Goal: Contribute content

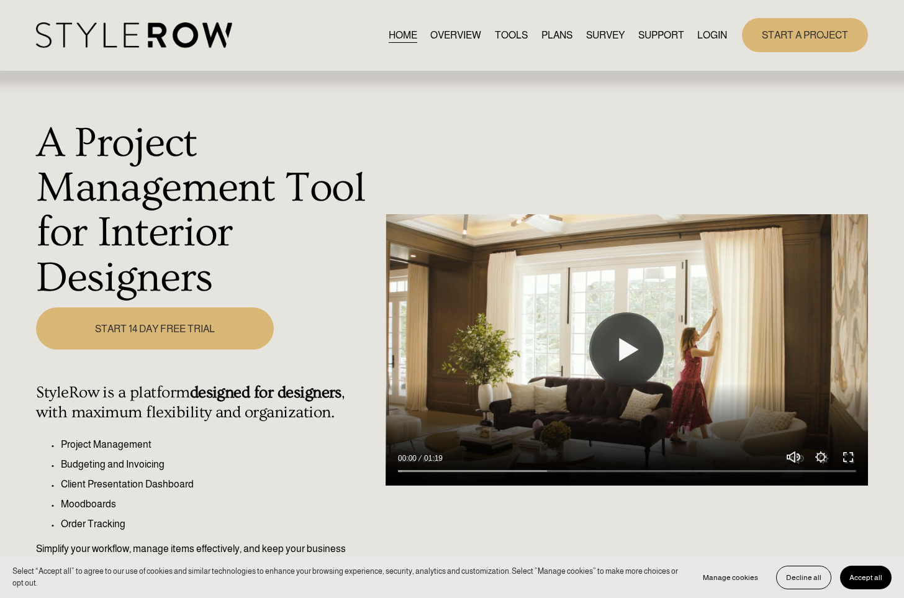
click at [699, 34] on link "LOGIN" at bounding box center [712, 35] width 30 height 17
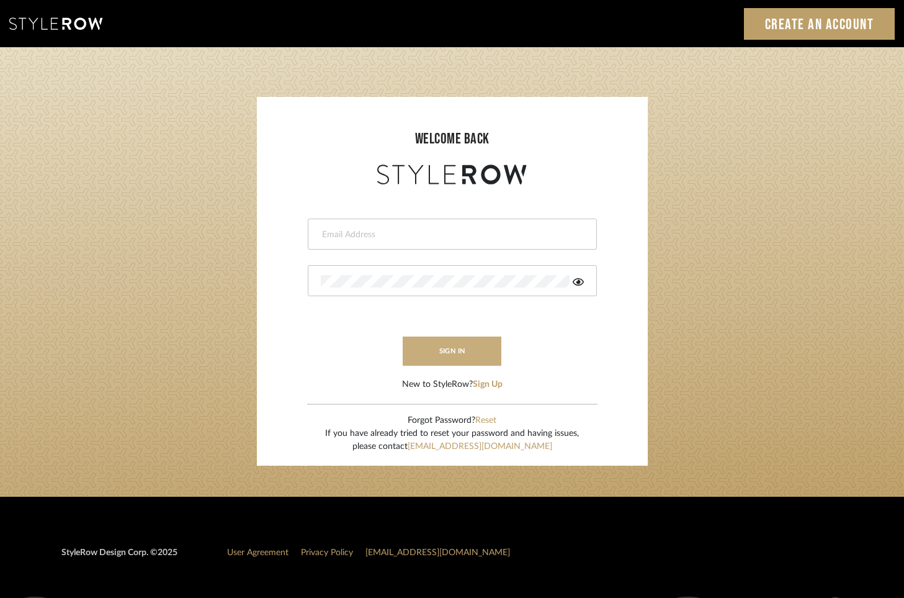
type input "tara@elementsinteriors.net"
click at [449, 354] on button "sign in" at bounding box center [452, 350] width 99 height 29
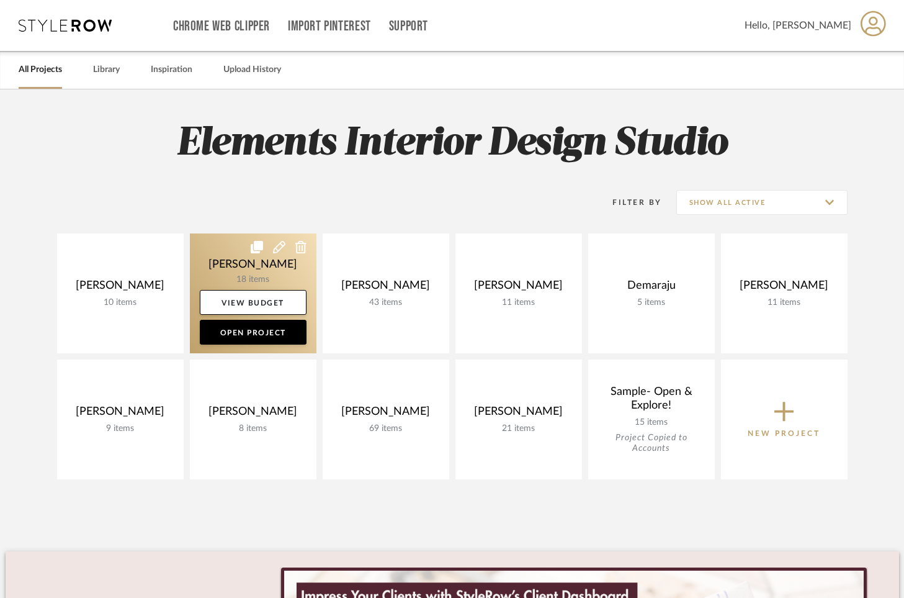
click at [230, 256] on link at bounding box center [253, 293] width 127 height 120
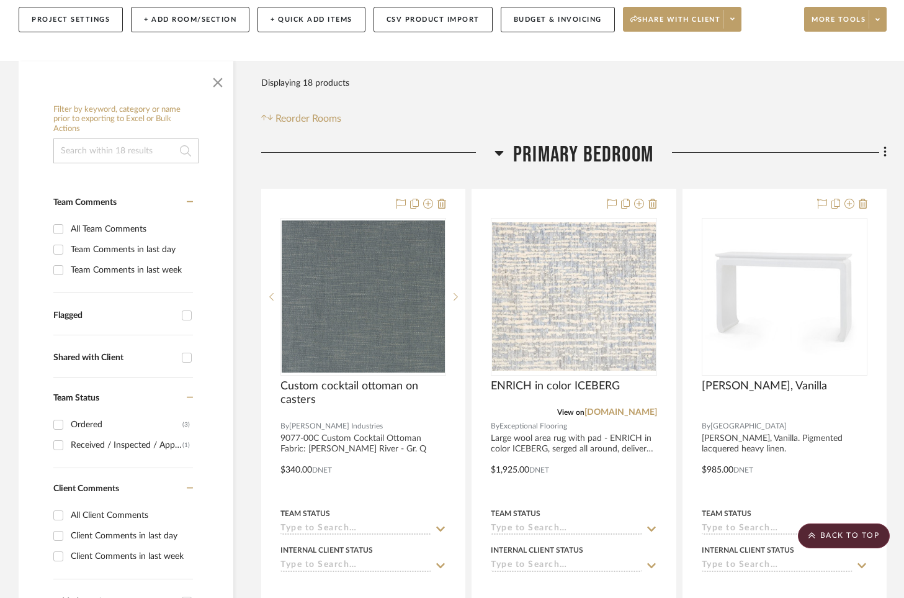
scroll to position [56, 0]
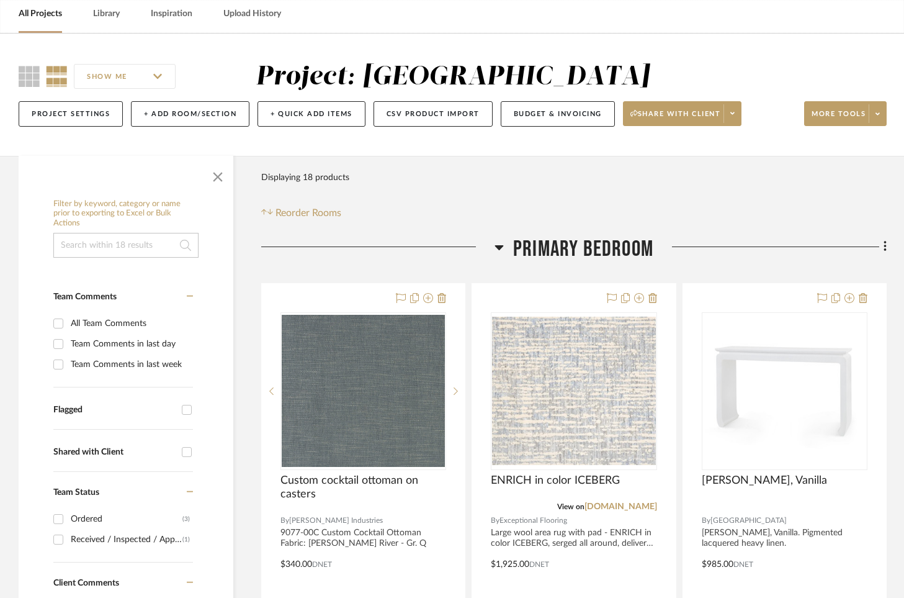
click at [887, 111] on div "SHOW ME Project: Barletta Project Settings + Add Room/Section + Quick Add Items…" at bounding box center [452, 97] width 904 height 73
click at [875, 114] on span at bounding box center [877, 113] width 17 height 19
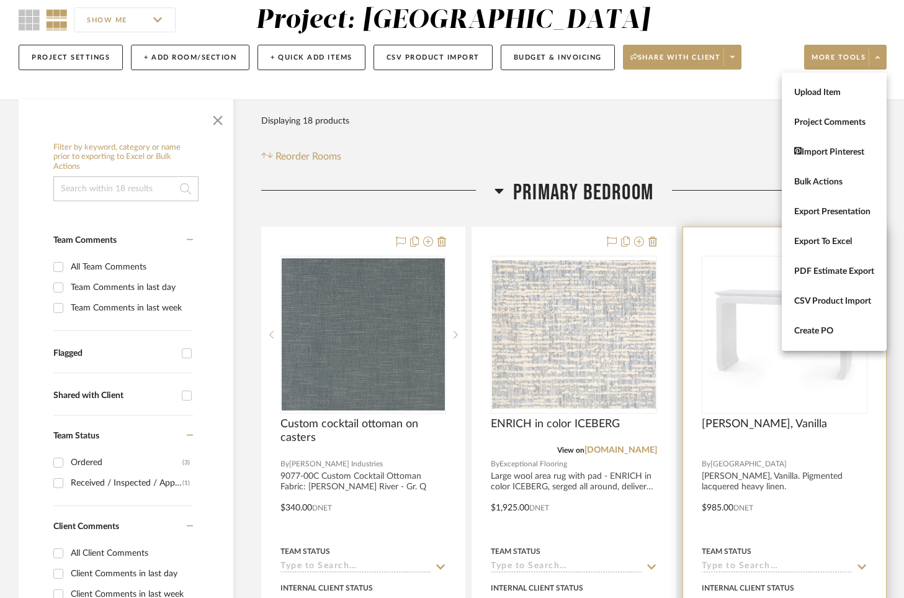
click at [820, 236] on button "Export To Excel" at bounding box center [834, 242] width 105 height 30
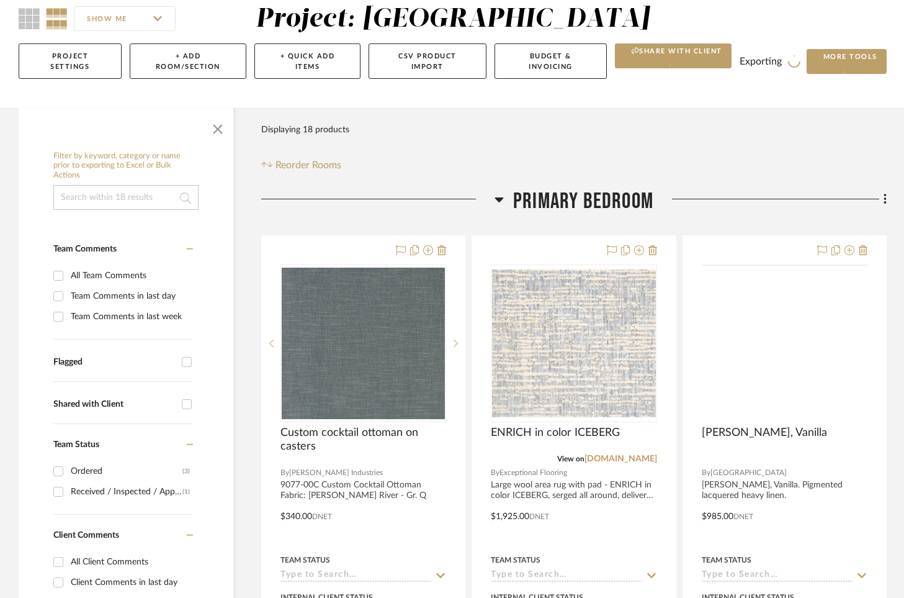
scroll to position [114, 0]
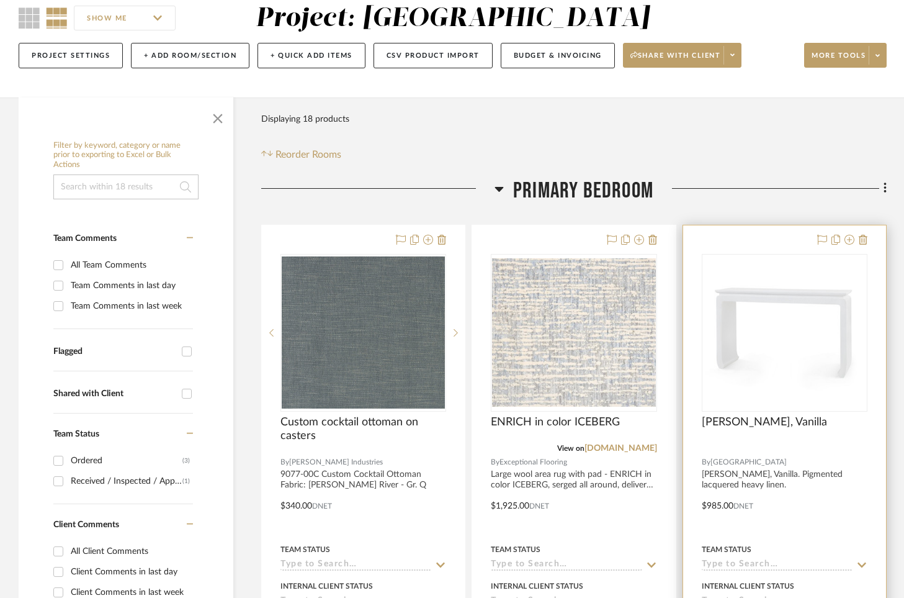
click at [862, 564] on icon at bounding box center [861, 565] width 11 height 10
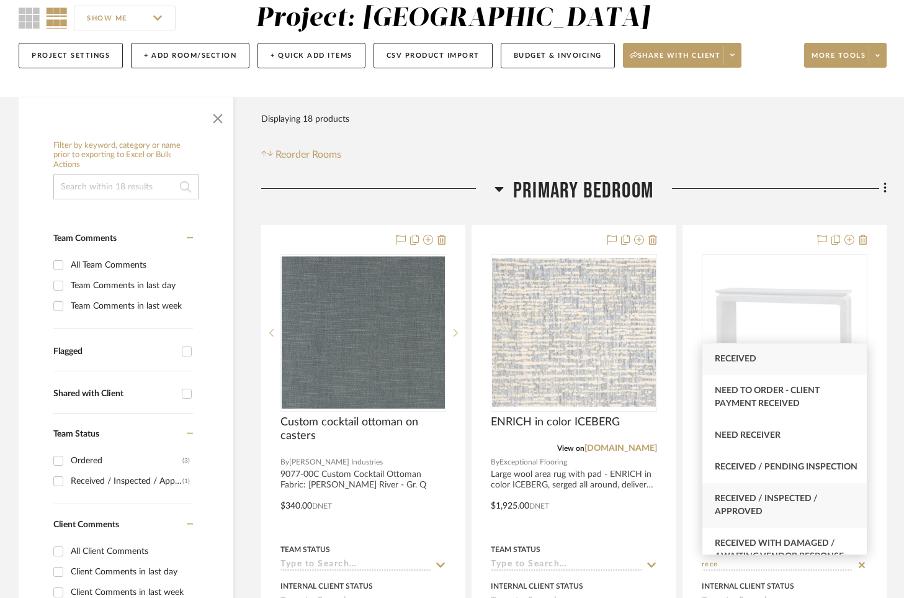
type input "rece"
click at [776, 509] on span "Received / Inspected / Approved" at bounding box center [766, 505] width 103 height 22
type input "[DATE]"
type input "Received / Inspected / Approved"
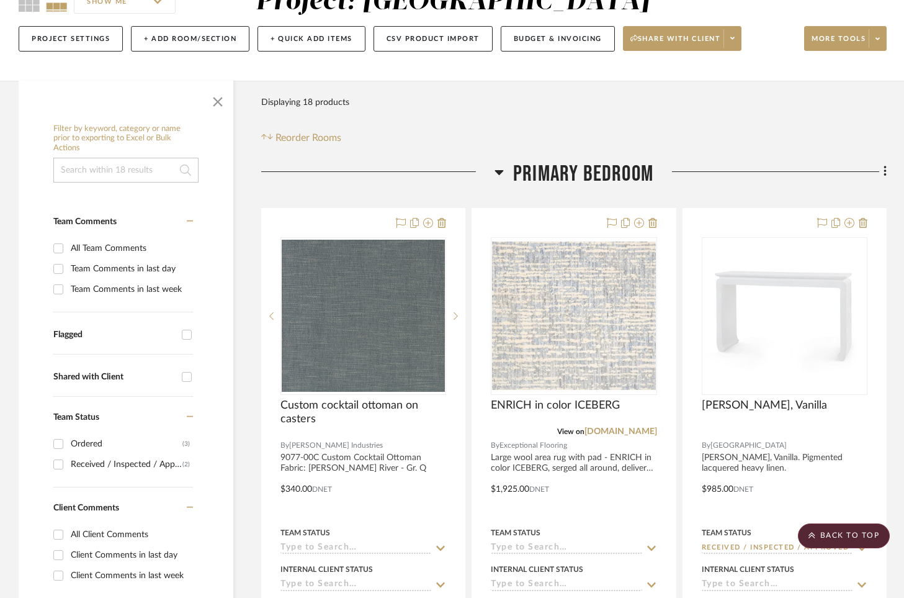
scroll to position [0, 0]
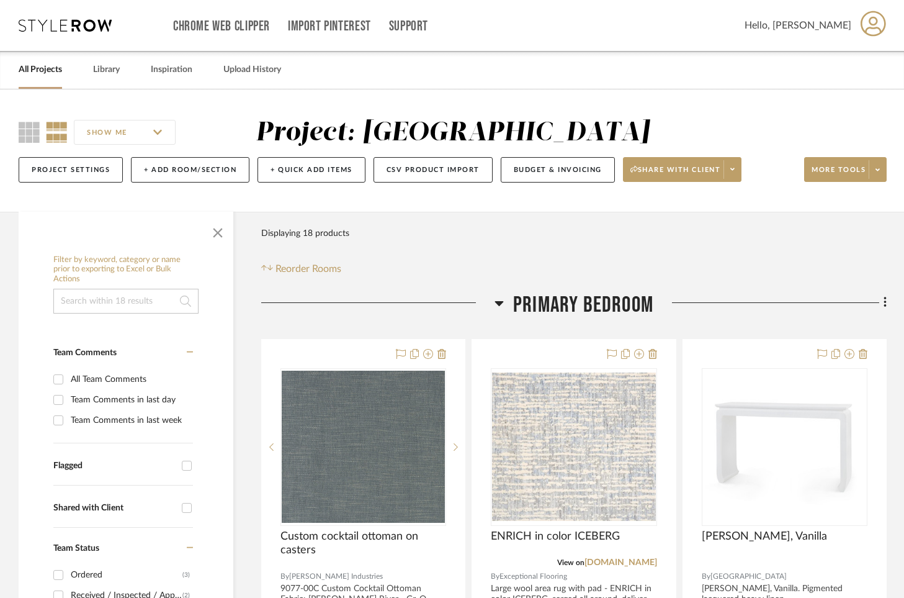
click at [52, 25] on icon at bounding box center [65, 25] width 93 height 12
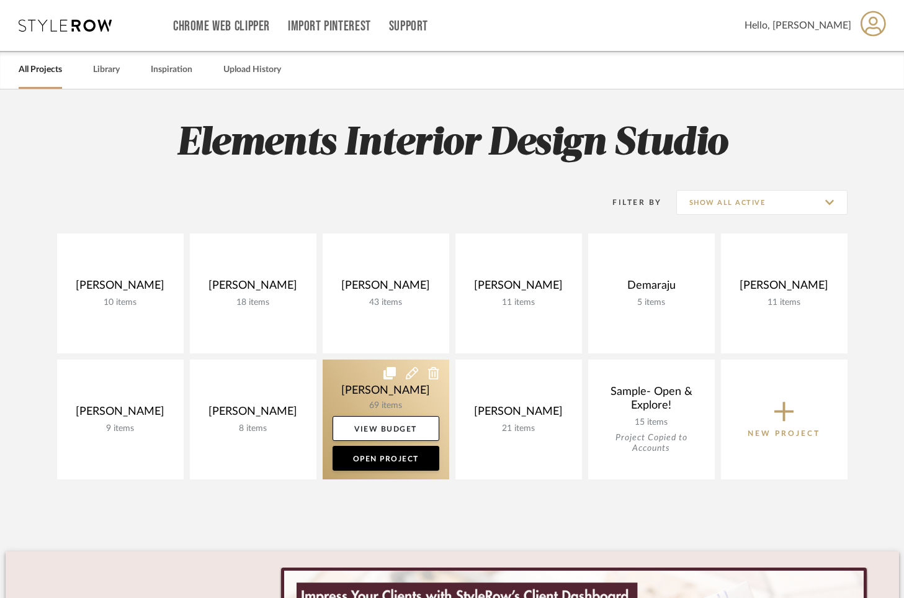
click at [344, 374] on link at bounding box center [386, 419] width 127 height 120
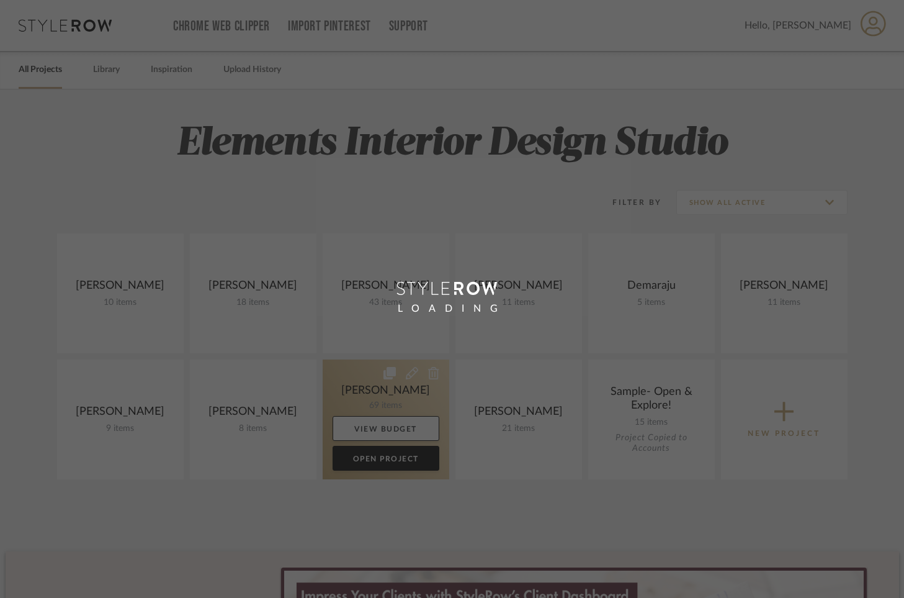
click at [344, 374] on div "Chrome Web Clipper Import Pinterest Support All Projects Library Inspiration Up…" at bounding box center [452, 440] width 904 height 880
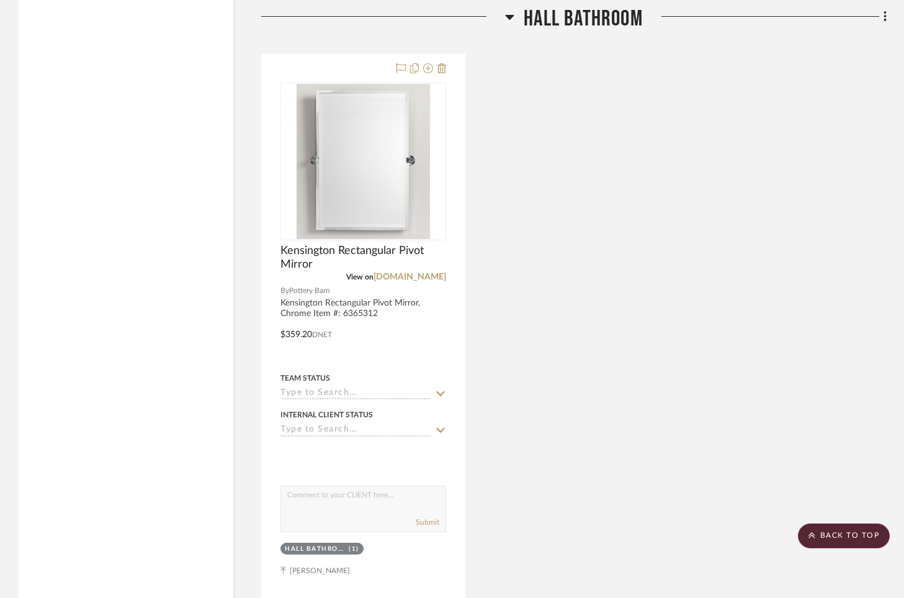
scroll to position [3551, 0]
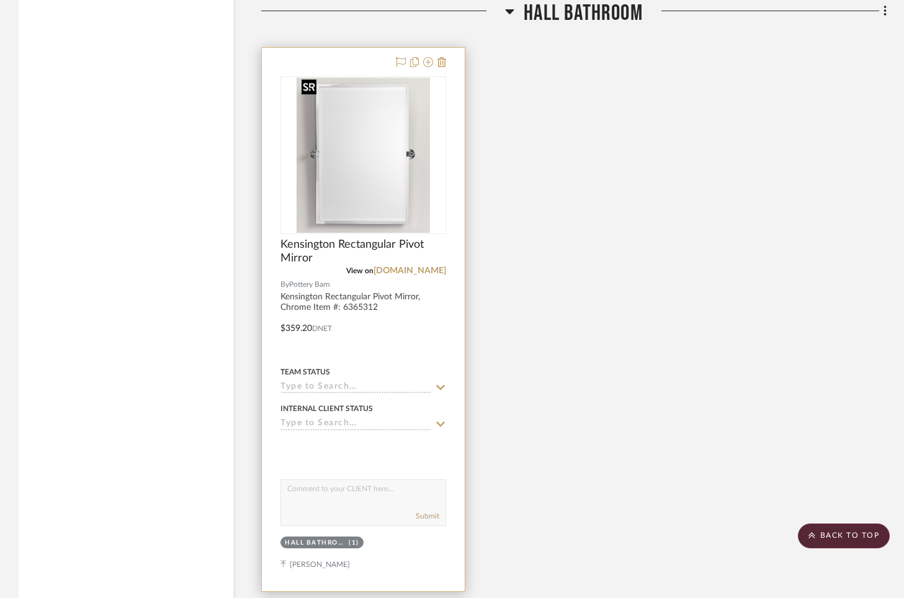
click at [356, 195] on img "0" at bounding box center [363, 155] width 133 height 155
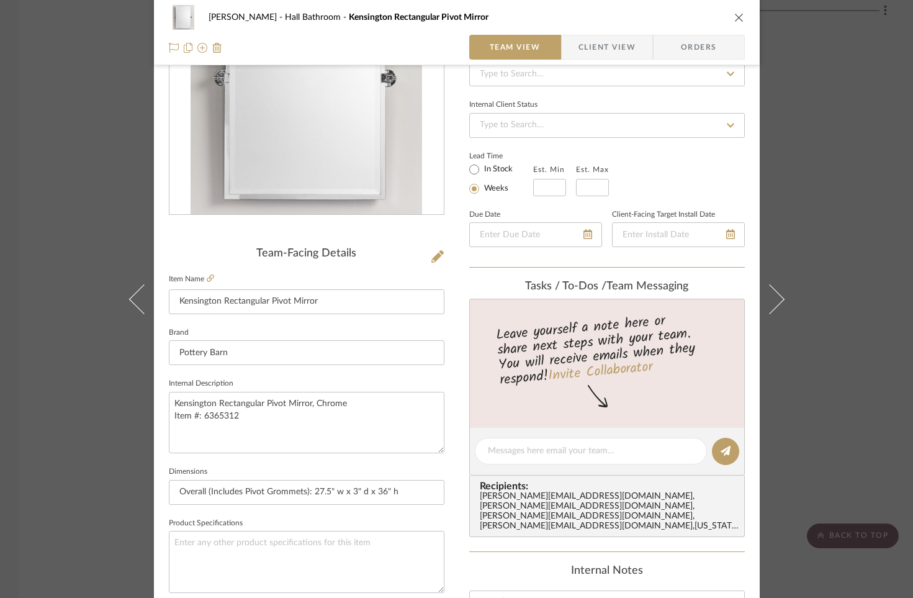
scroll to position [158, 0]
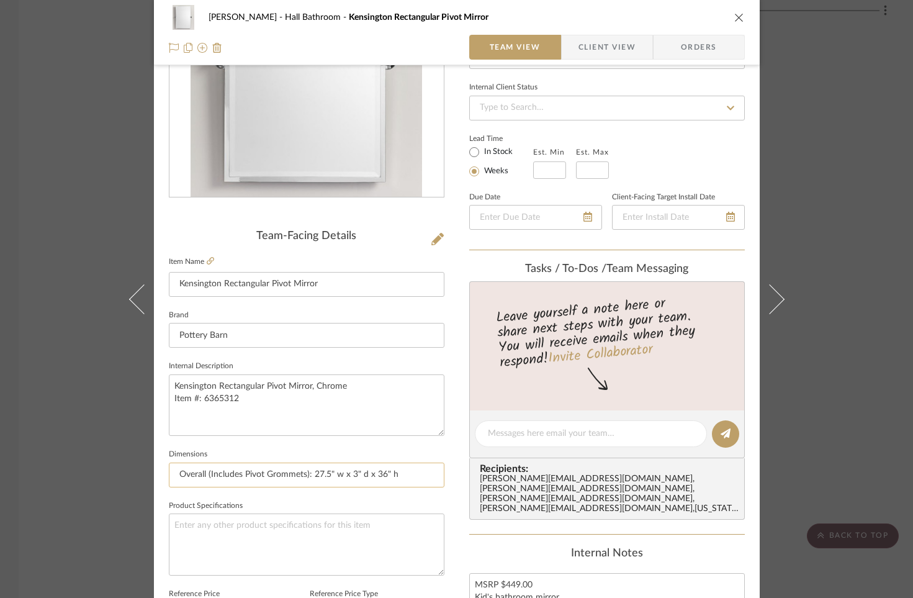
drag, startPoint x: 173, startPoint y: 475, endPoint x: 386, endPoint y: 479, distance: 212.9
click at [386, 479] on input "Overall (Includes Pivot Grommets): 27.5" w x 3" d x 36" h" at bounding box center [307, 474] width 276 height 25
drag, startPoint x: 732, startPoint y: 19, endPoint x: 910, endPoint y: 185, distance: 243.2
click at [734, 19] on icon "close" at bounding box center [739, 17] width 10 height 10
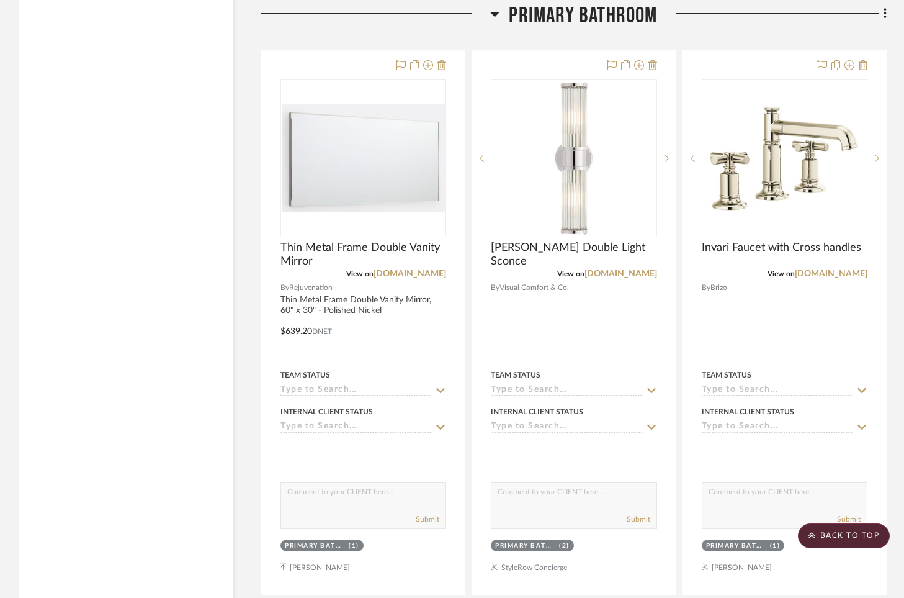
scroll to position [7925, 0]
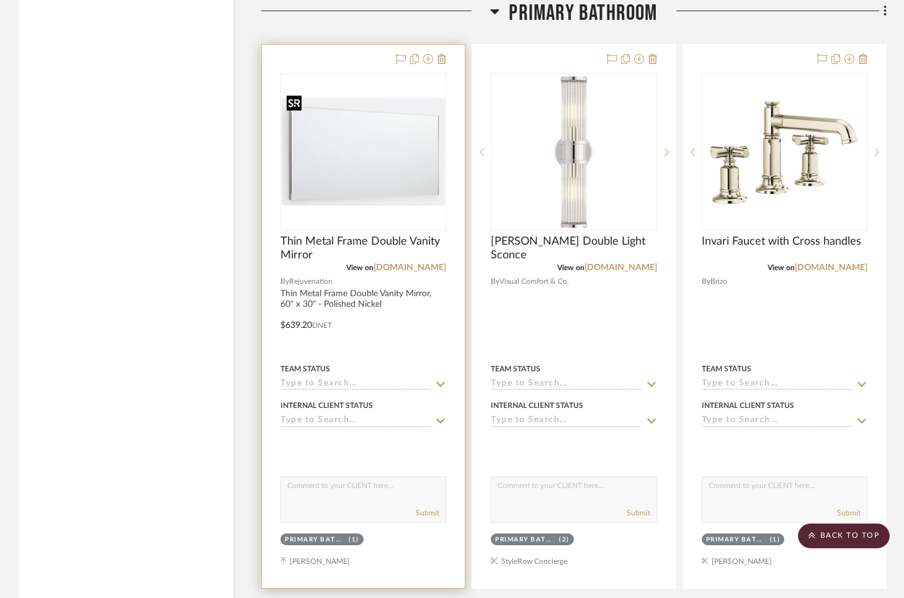
click at [374, 156] on img "0" at bounding box center [363, 151] width 163 height 107
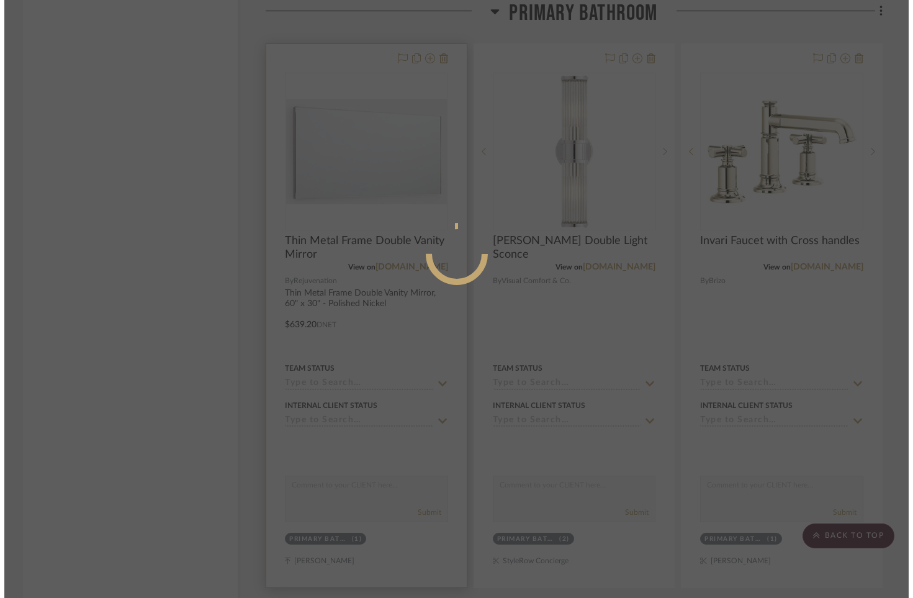
scroll to position [0, 0]
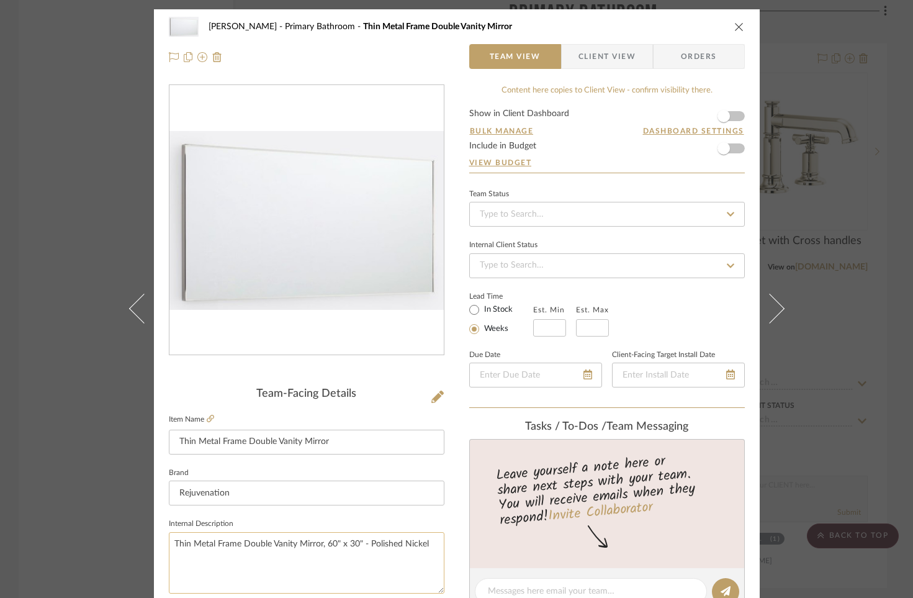
drag, startPoint x: 168, startPoint y: 542, endPoint x: 353, endPoint y: 544, distance: 185.6
click at [356, 544] on textarea "Thin Metal Frame Double Vanity Mirror, 60" x 30" - Polished Nickel" at bounding box center [307, 562] width 276 height 61
drag, startPoint x: 314, startPoint y: 548, endPoint x: 302, endPoint y: 549, distance: 12.4
click at [313, 548] on textarea "Thin Metal Frame Double Vanity Mirror, 60" x 30" - Polished Nickel" at bounding box center [307, 562] width 276 height 61
drag, startPoint x: 241, startPoint y: 542, endPoint x: 358, endPoint y: 546, distance: 116.7
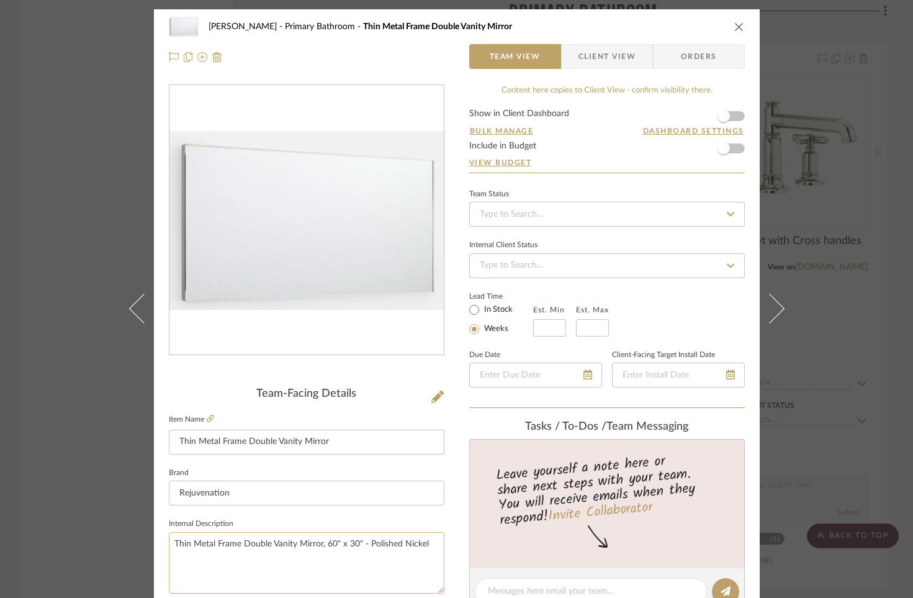
click at [357, 546] on textarea "Thin Metal Frame Double Vanity Mirror, 60" x 30" - Polished Nickel" at bounding box center [307, 562] width 276 height 61
drag, startPoint x: 732, startPoint y: 22, endPoint x: 734, endPoint y: 37, distance: 15.0
click at [734, 22] on icon "close" at bounding box center [739, 27] width 10 height 10
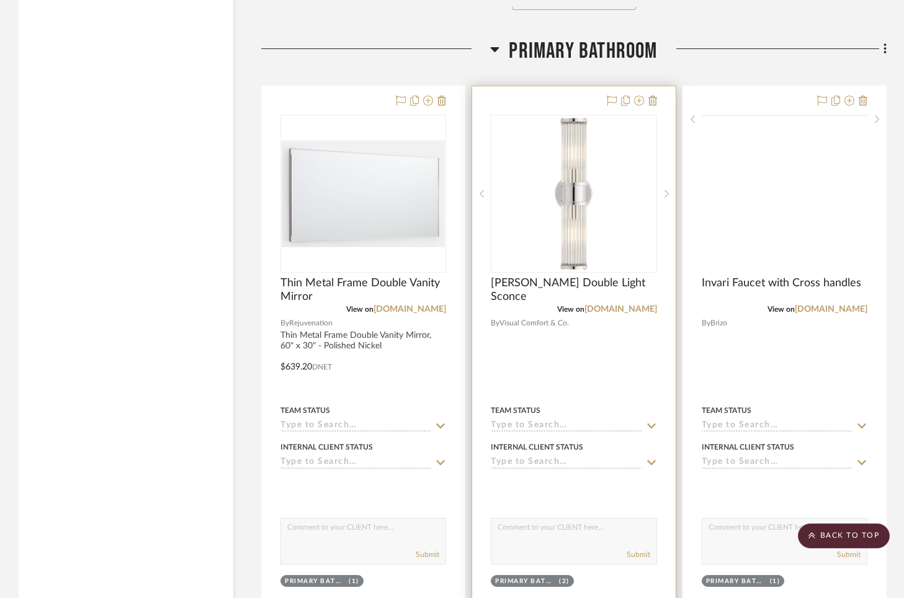
scroll to position [7880, 0]
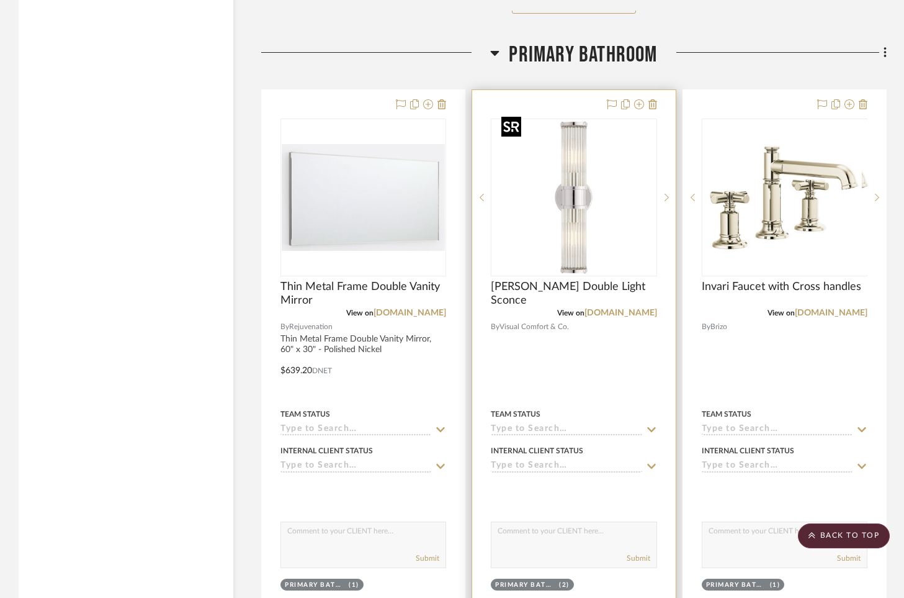
click at [588, 161] on img "0" at bounding box center [573, 197] width 155 height 155
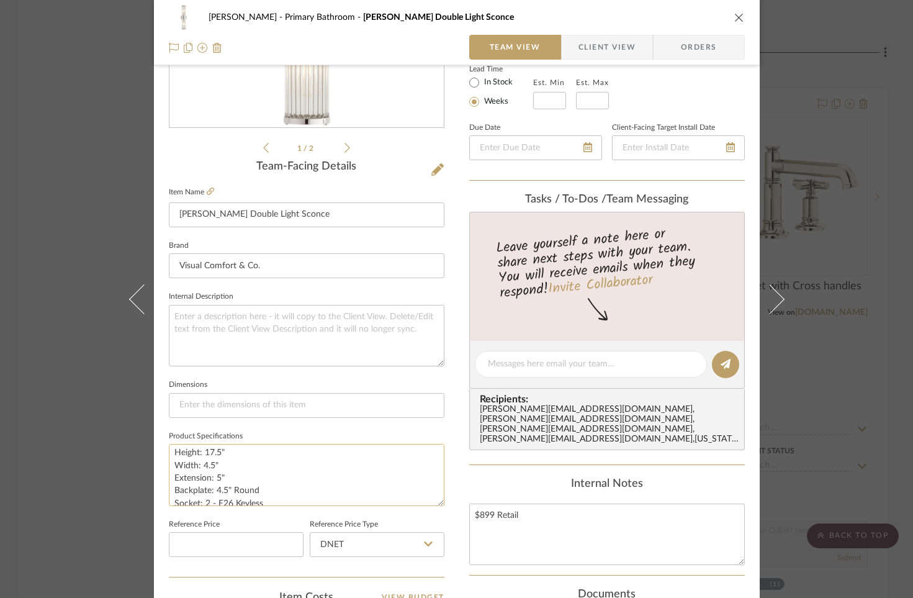
scroll to position [1, 0]
drag, startPoint x: 170, startPoint y: 450, endPoint x: 274, endPoint y: 486, distance: 109.7
click at [274, 486] on textarea "Height: 17.5" Width: 4.5" Extension: 5" Backplate: 4.5" Round Socket: 2 - E26 K…" at bounding box center [307, 474] width 276 height 61
click at [737, 15] on icon "close" at bounding box center [739, 17] width 10 height 10
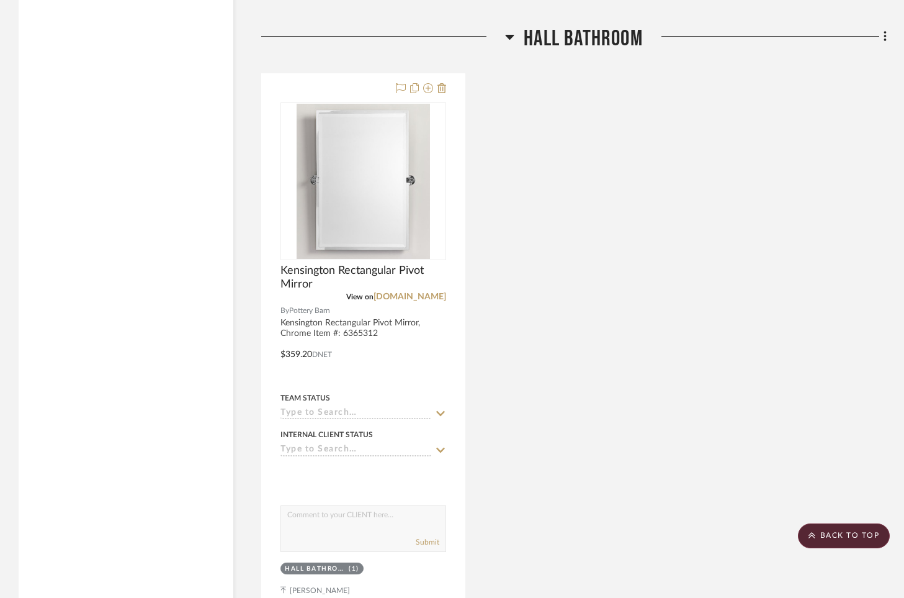
scroll to position [3525, 0]
click at [881, 34] on fa-icon at bounding box center [883, 37] width 8 height 20
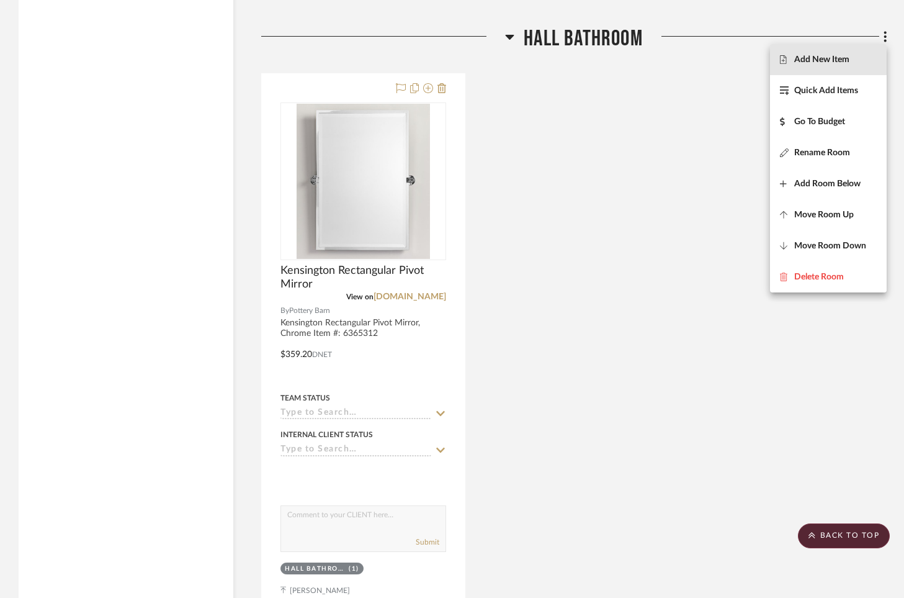
drag, startPoint x: 816, startPoint y: 56, endPoint x: 808, endPoint y: 61, distance: 9.8
click at [816, 56] on span "Add New Item" at bounding box center [821, 60] width 55 height 11
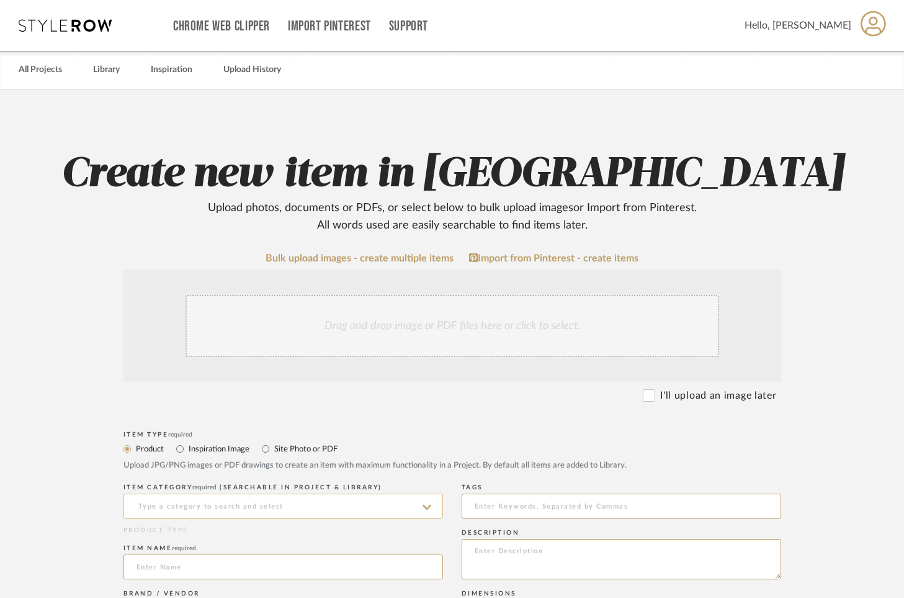
click at [200, 508] on input at bounding box center [283, 505] width 320 height 25
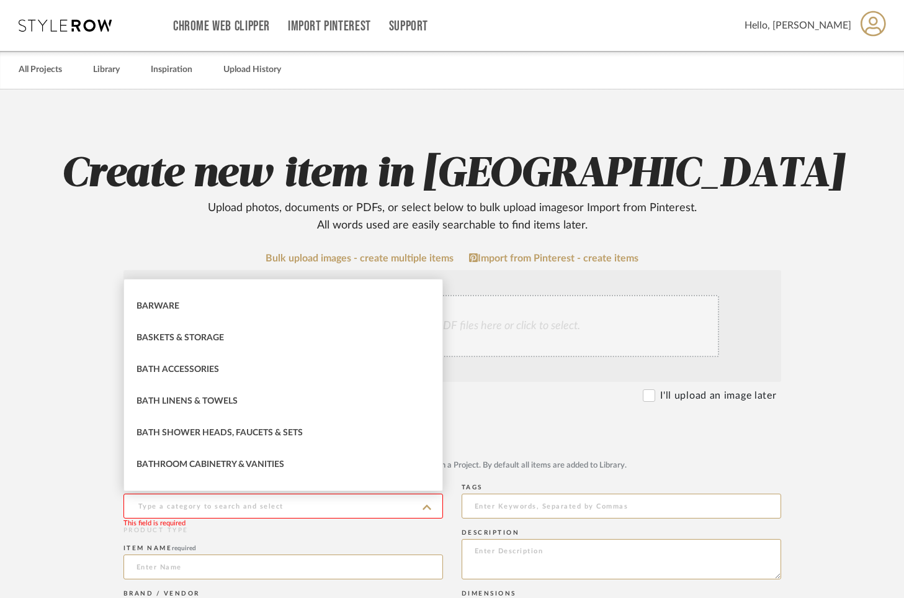
scroll to position [580, 0]
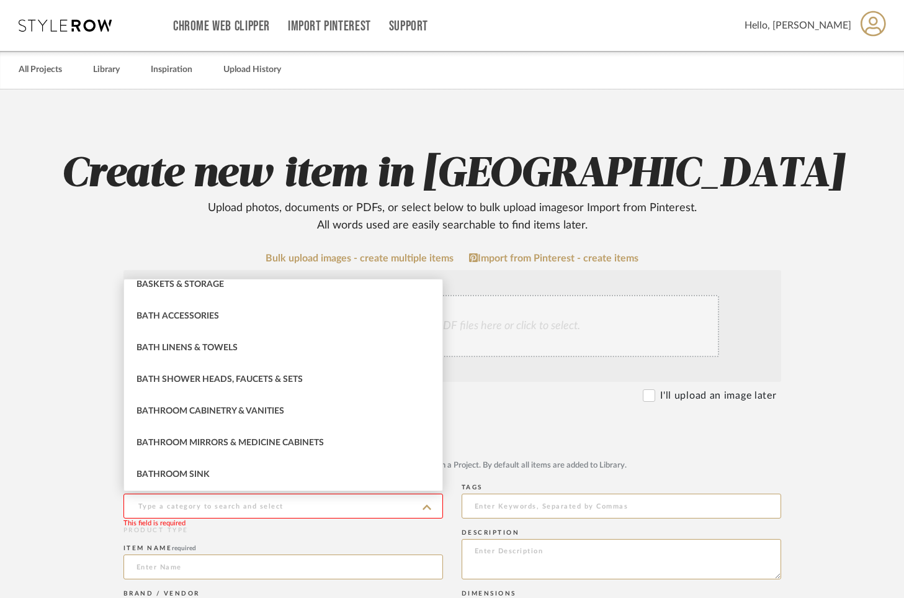
type input ";"
click at [208, 450] on div "Vanity Lights" at bounding box center [283, 443] width 318 height 32
type input "Vanity Lights"
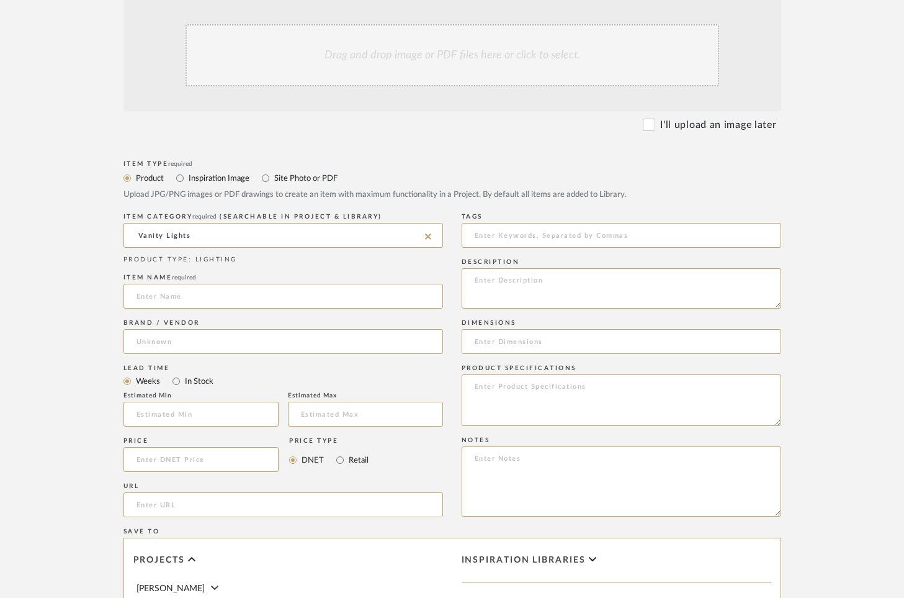
scroll to position [276, 0]
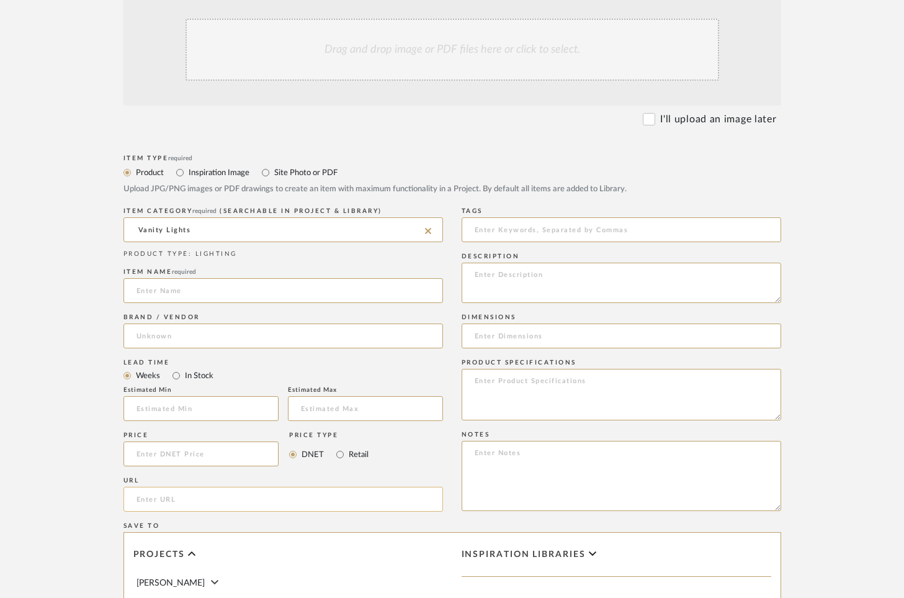
click at [332, 501] on input "url" at bounding box center [283, 499] width 320 height 25
paste input "https://www.kichler.com/products/indoor-lighting/bath-and-vanity-lights/2-light…"
type input "https://www.kichler.com/products/indoor-lighting/bath-and-vanity-lights/2-light…"
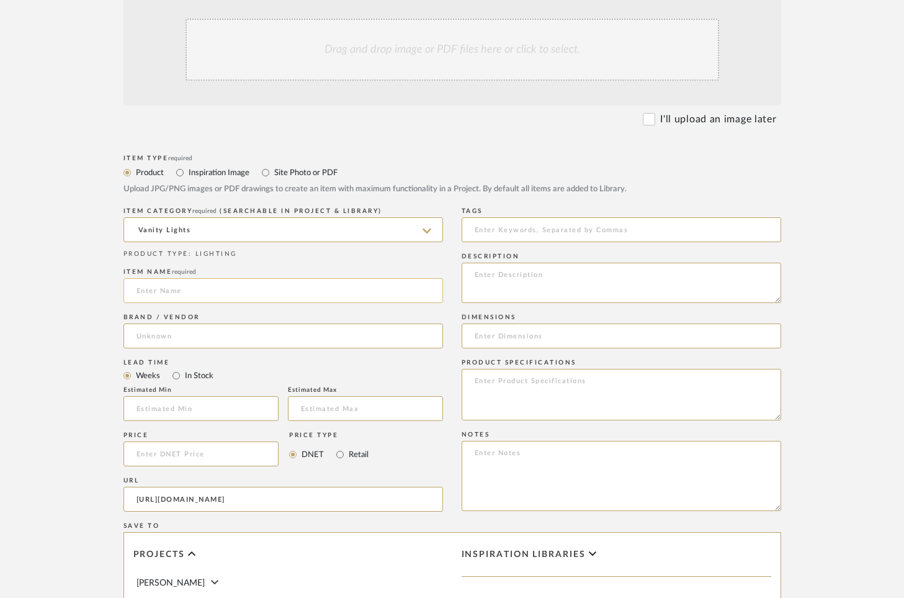
click at [206, 292] on input at bounding box center [283, 290] width 320 height 25
type input "Gunnison Vanith Light"
click at [246, 336] on input at bounding box center [283, 335] width 320 height 25
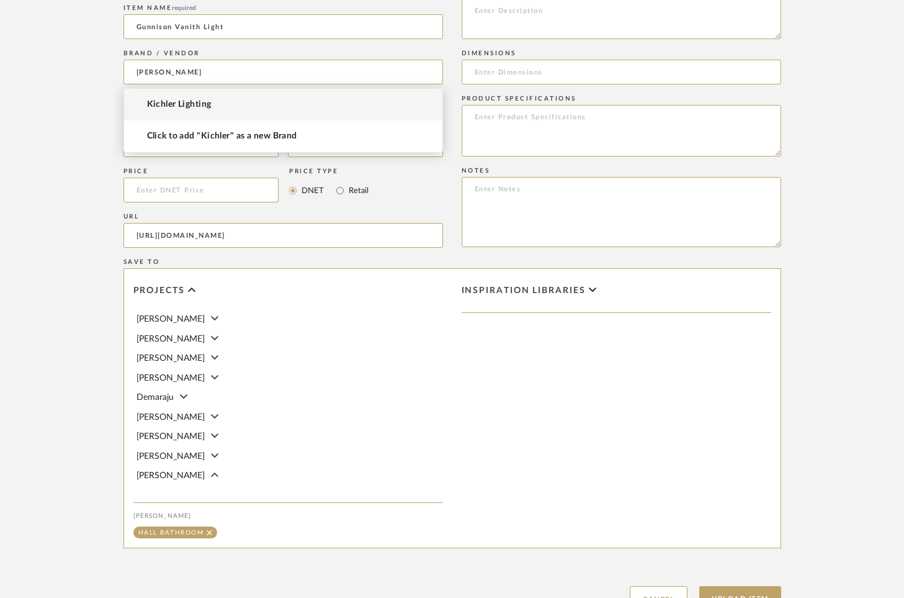
scroll to position [540, 0]
type input "Kichler"
click at [159, 471] on span "[PERSON_NAME]" at bounding box center [171, 475] width 68 height 9
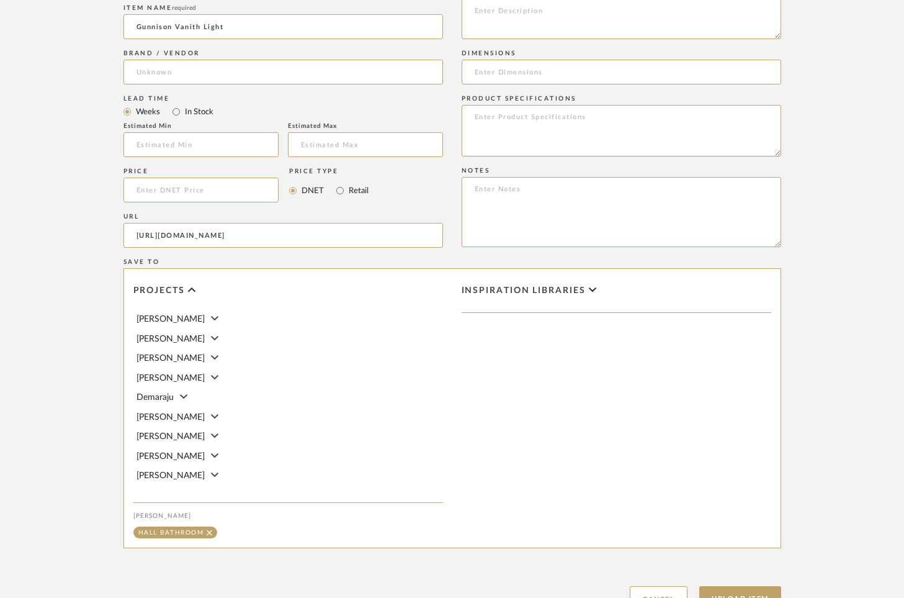
click at [159, 471] on span "[PERSON_NAME]" at bounding box center [171, 475] width 68 height 9
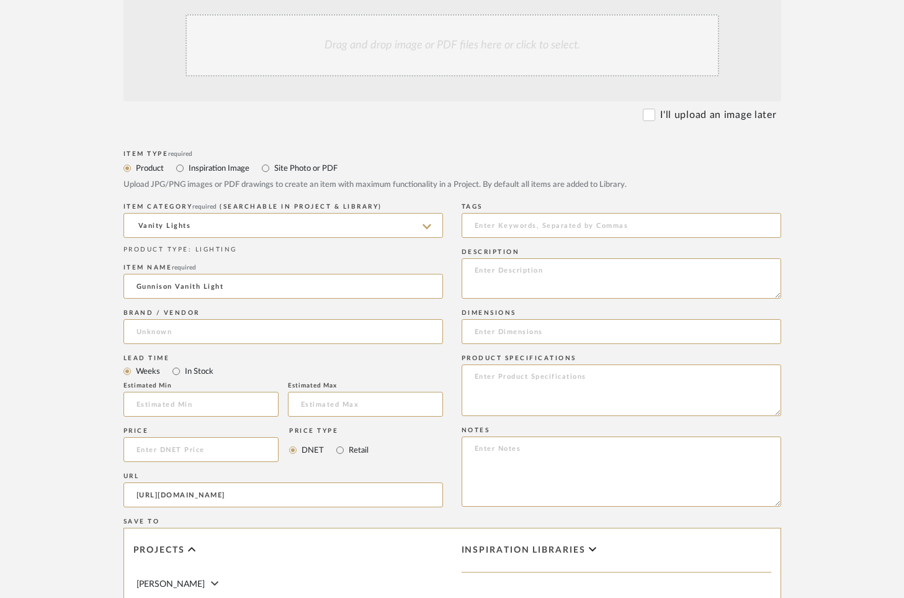
scroll to position [280, 0]
click at [265, 328] on input at bounding box center [283, 332] width 320 height 25
type input "Kichler"
click at [863, 347] on upload-items "Create new item in NEWVILLE Upload photos, documents or PDFs, or select below t…" at bounding box center [452, 356] width 904 height 1094
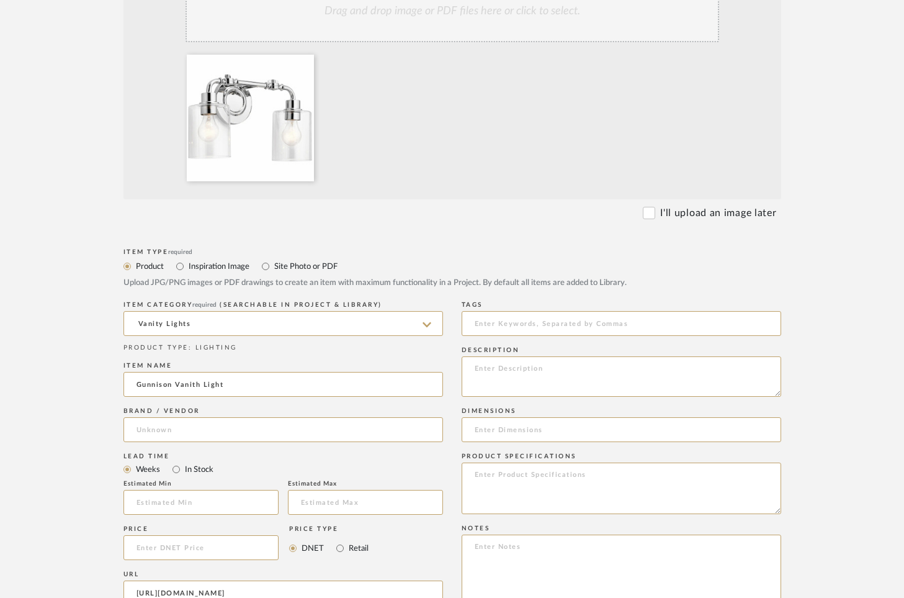
scroll to position [314, 0]
drag, startPoint x: 197, startPoint y: 385, endPoint x: 267, endPoint y: 398, distance: 71.3
click at [199, 386] on input "Gunnison Vanith Light" at bounding box center [283, 384] width 320 height 25
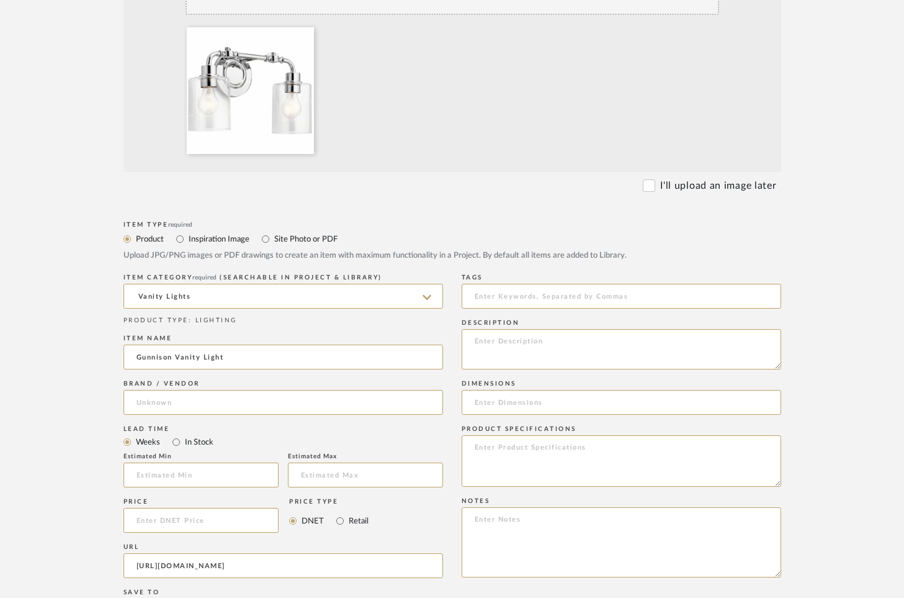
type input "Gunnison Vanity Light"
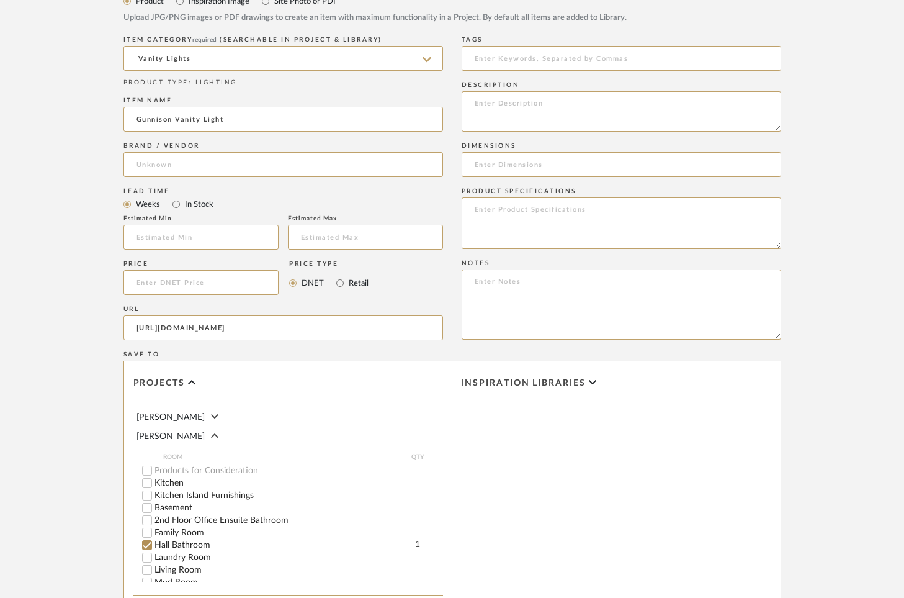
scroll to position [579, 0]
click at [566, 164] on input at bounding box center [622, 165] width 320 height 25
paste input "17" W x 9.75" H x 6.25" D"
type input "17" W x 9.75" H x 6.25" D"
click at [830, 243] on form "Bulk upload images - create multiple items Import from Pinterest - create items…" at bounding box center [452, 190] width 791 height 1032
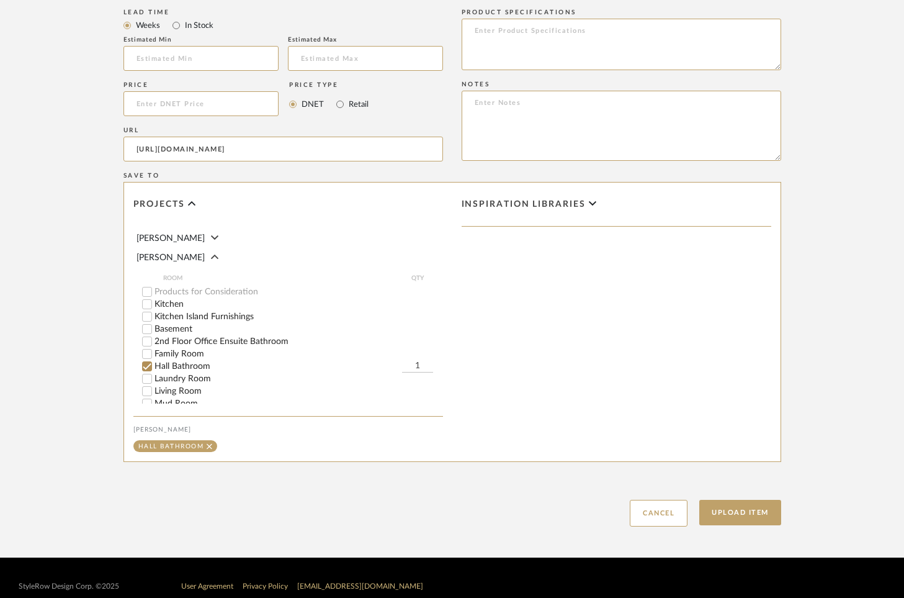
scroll to position [776, 0]
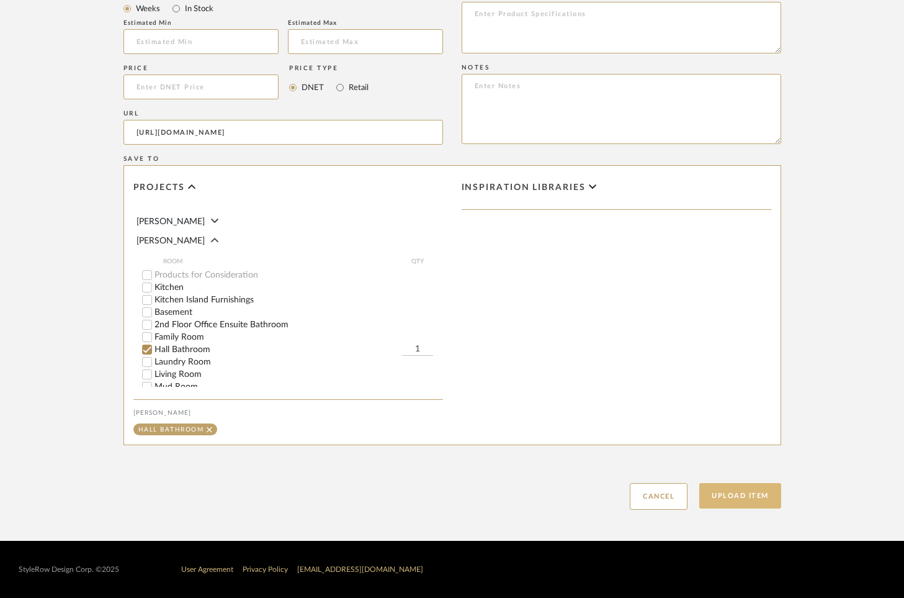
click at [739, 496] on button "Upload Item" at bounding box center [740, 495] width 82 height 25
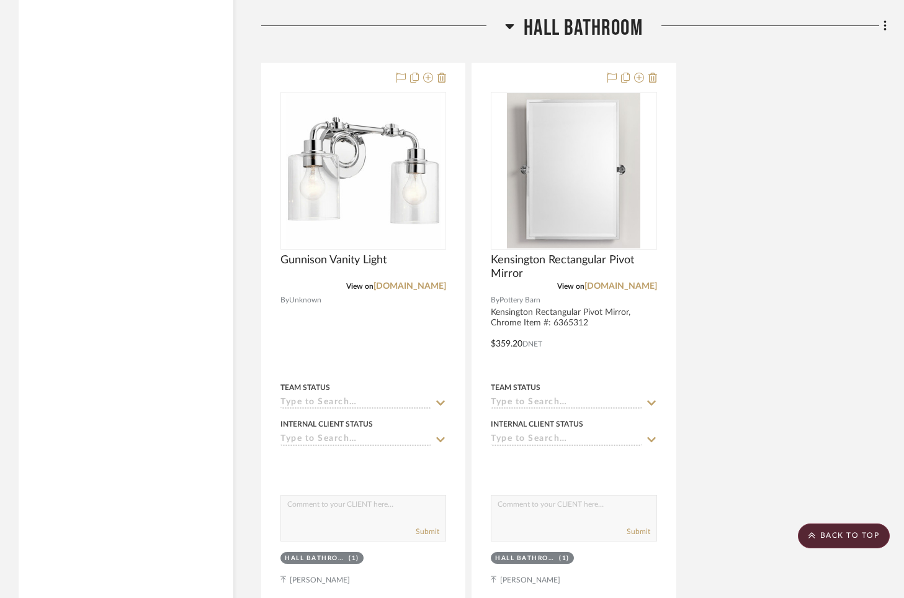
scroll to position [3543, 0]
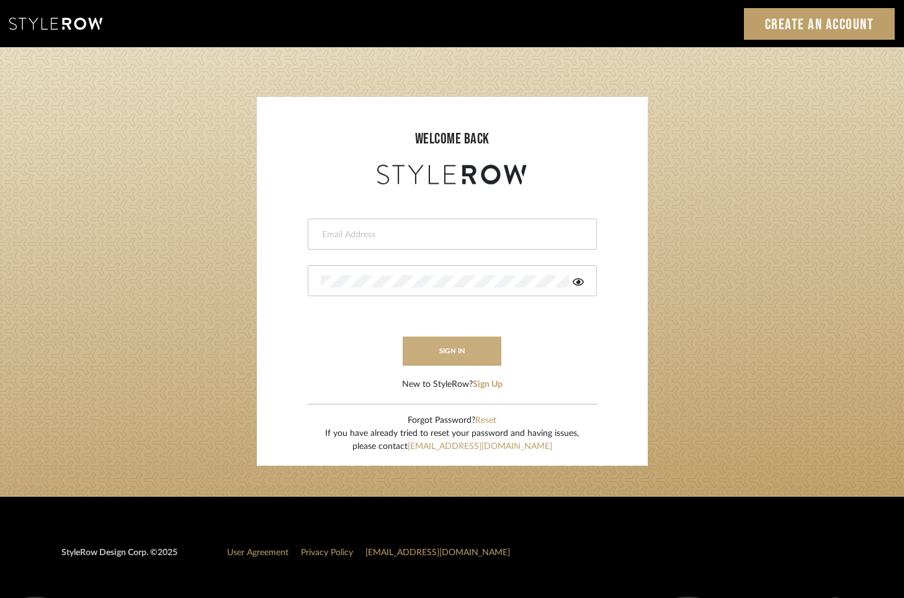
type input "tara@elementsinteriors.net"
click at [470, 348] on button "sign in" at bounding box center [452, 350] width 99 height 29
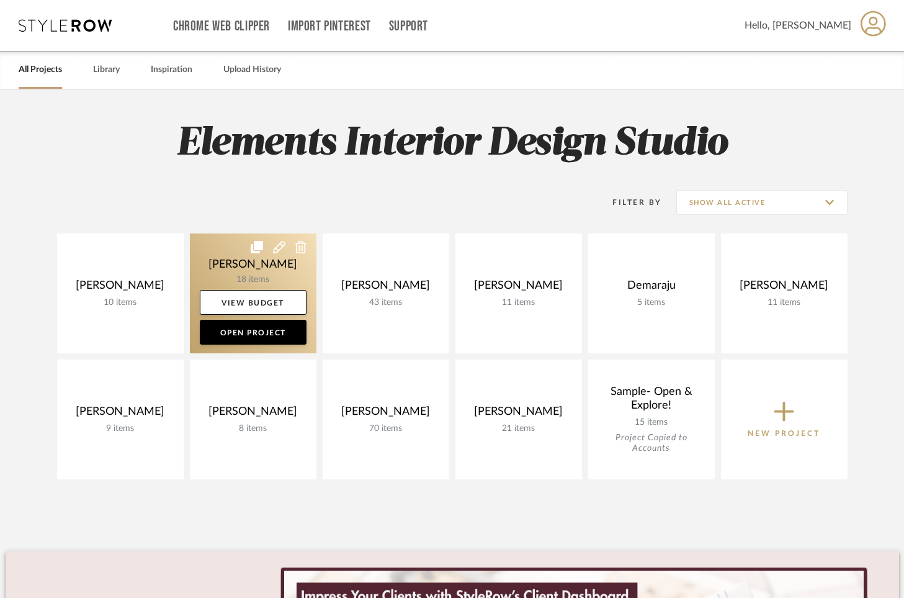
click at [234, 269] on link at bounding box center [253, 293] width 127 height 120
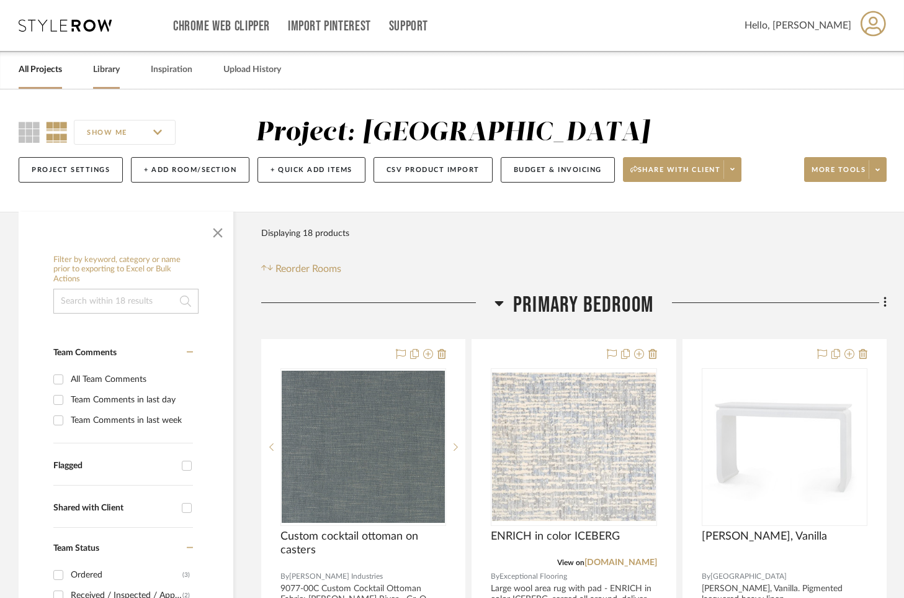
click at [117, 68] on link "Library" at bounding box center [106, 69] width 27 height 17
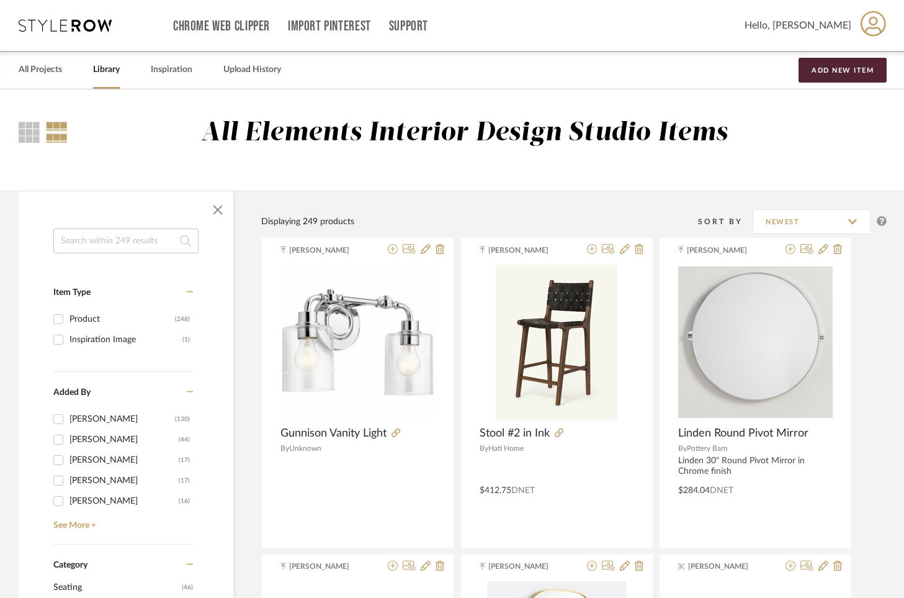
click at [50, 26] on icon at bounding box center [65, 25] width 93 height 12
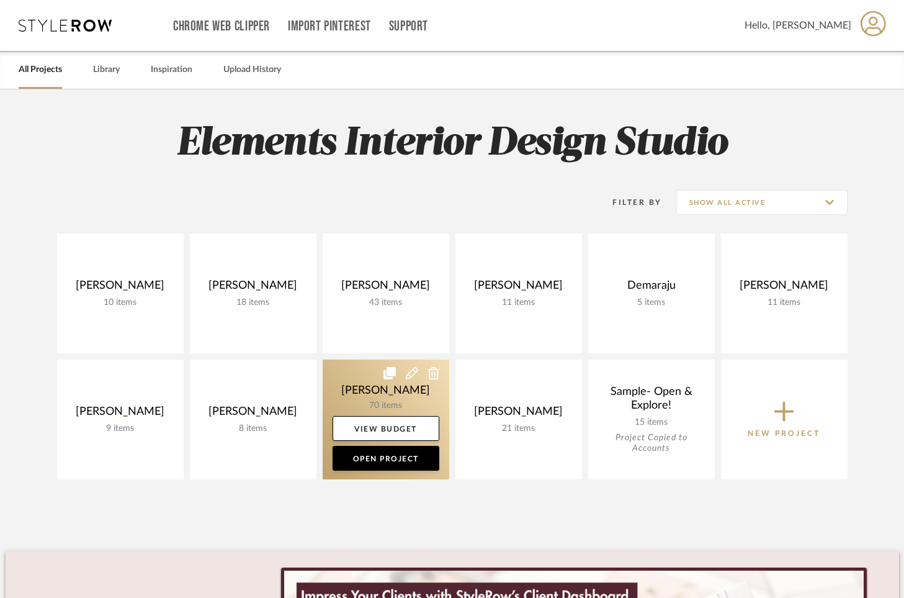
click at [394, 382] on link at bounding box center [386, 419] width 127 height 120
click at [395, 382] on div "Chrome Web Clipper Import Pinterest Support All Projects Library Inspiration Up…" at bounding box center [452, 440] width 904 height 880
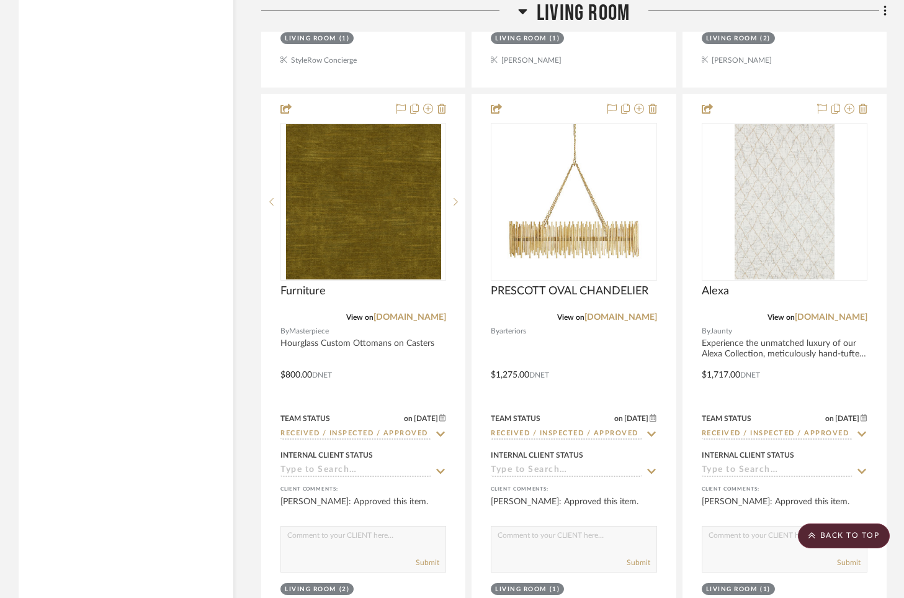
scroll to position [4790, 0]
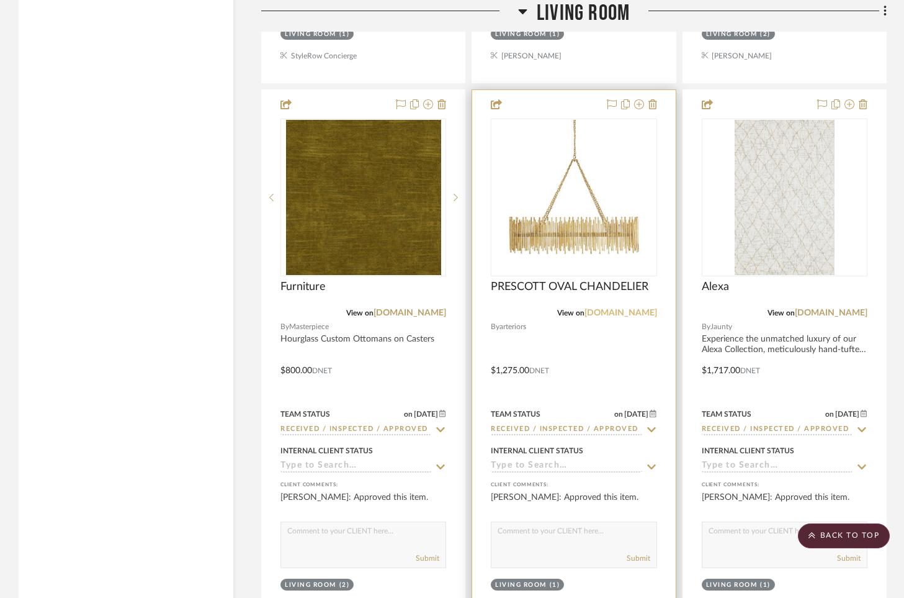
click at [600, 310] on link "[DOMAIN_NAME]" at bounding box center [621, 312] width 73 height 9
